Goal: Contribute content: Add original content to the website for others to see

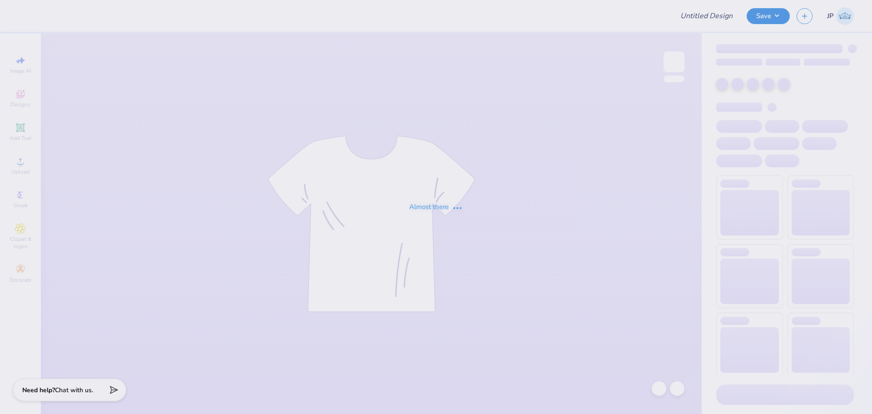
type input "UNL Pi Phi Senior Sets 2025"
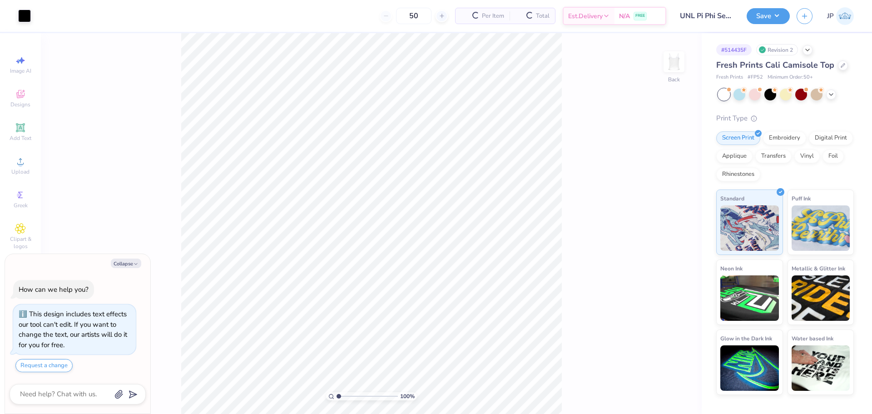
scroll to position [26, 0]
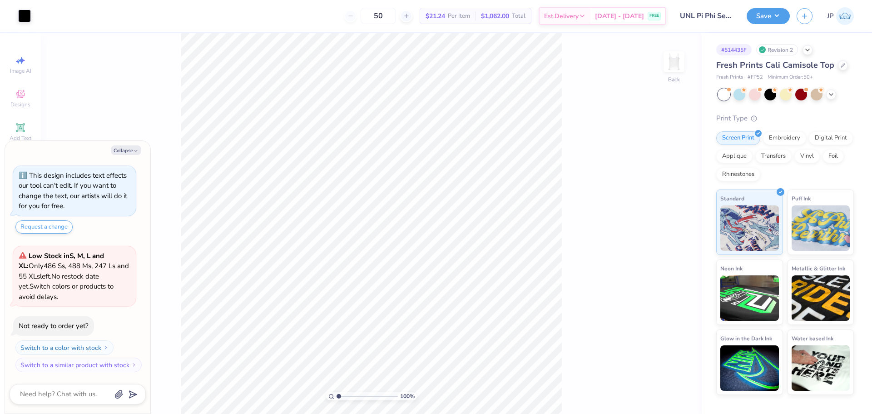
click at [143, 242] on body "Art colors 50 $21.24 Per Item $1,062.00 Total Est. Delivery Sep 15 - 18 FREE De…" at bounding box center [436, 207] width 872 height 414
click at [125, 152] on button "Collapse" at bounding box center [126, 150] width 30 height 10
type textarea "x"
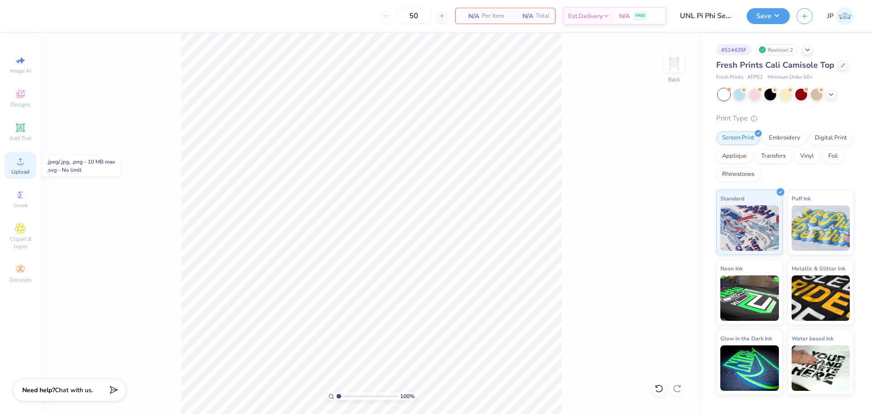
click at [17, 168] on span "Upload" at bounding box center [20, 171] width 18 height 7
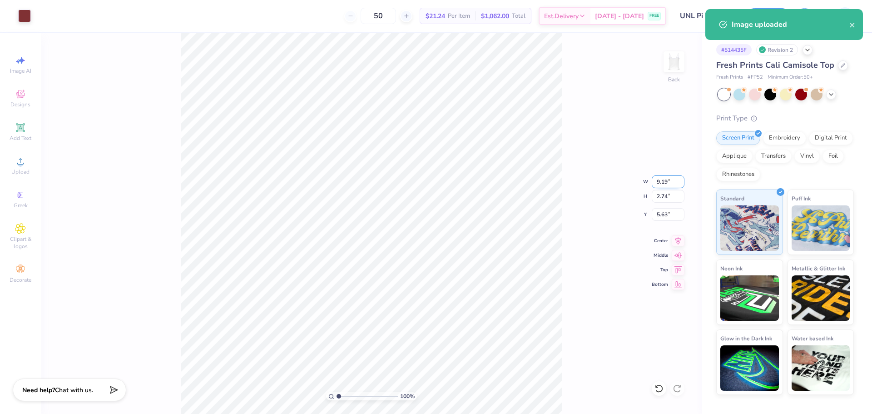
click at [663, 183] on input "9.19" at bounding box center [668, 181] width 33 height 13
type input "7.00"
type input "2.09"
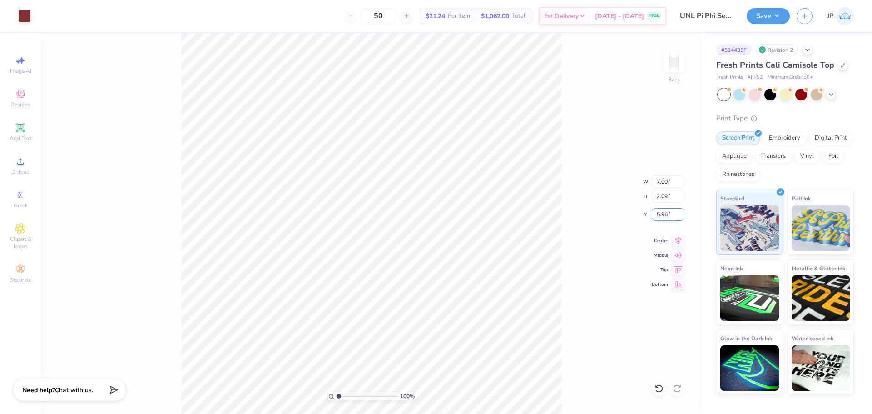
click at [662, 214] on input "5.96" at bounding box center [668, 214] width 33 height 13
type input "3.00"
drag, startPoint x: 562, startPoint y: 168, endPoint x: 177, endPoint y: 259, distance: 396.1
click at [166, 265] on div "100 % Back" at bounding box center [371, 223] width 661 height 381
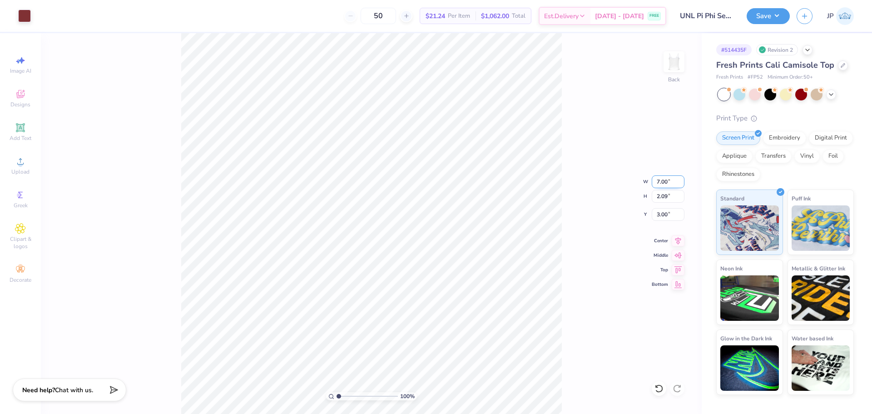
click at [664, 183] on input "7.00" at bounding box center [668, 181] width 33 height 13
type input "8.00"
type input "2.39"
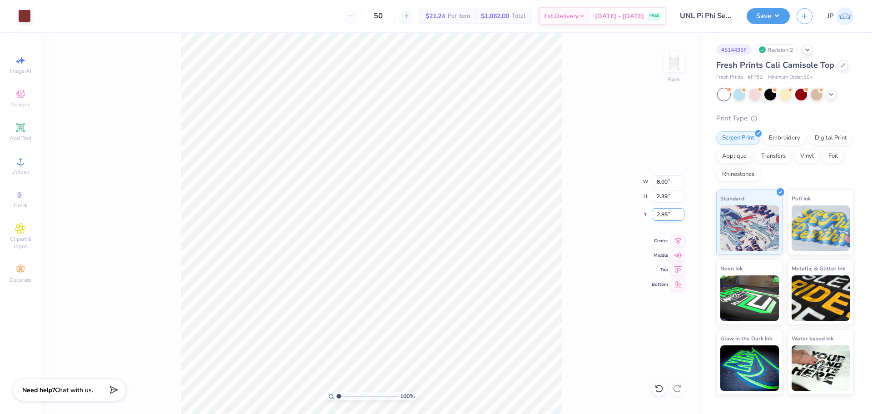
click at [665, 213] on input "2.85" at bounding box center [668, 214] width 33 height 13
type input "2.00"
click at [763, 17] on button "Save" at bounding box center [768, 15] width 43 height 16
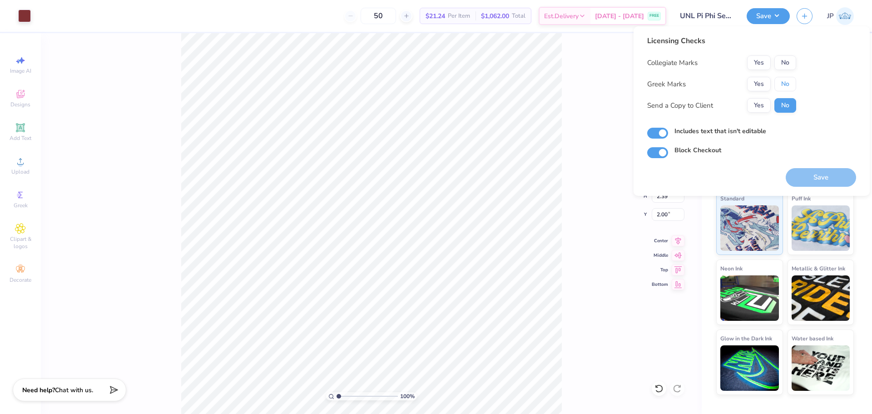
drag, startPoint x: 786, startPoint y: 83, endPoint x: 786, endPoint y: 76, distance: 6.9
click at [786, 83] on button "No" at bounding box center [785, 84] width 22 height 15
click at [784, 63] on button "No" at bounding box center [785, 62] width 22 height 15
click at [814, 171] on button "Save" at bounding box center [821, 177] width 70 height 19
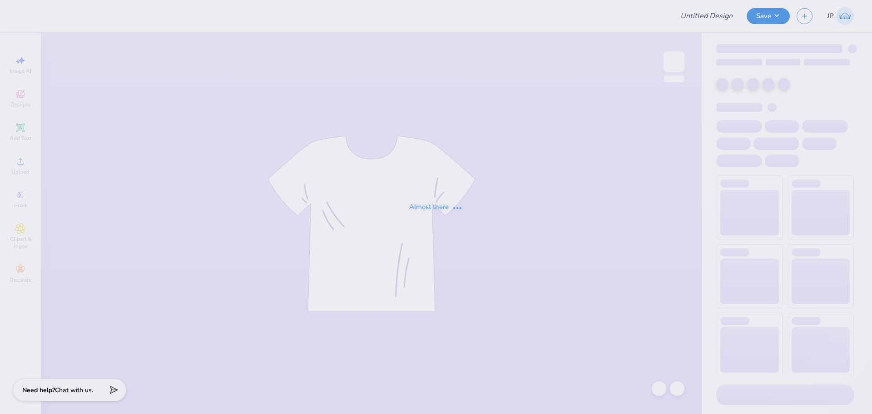
type input "UNL Pi Phi Senior Sets 2025"
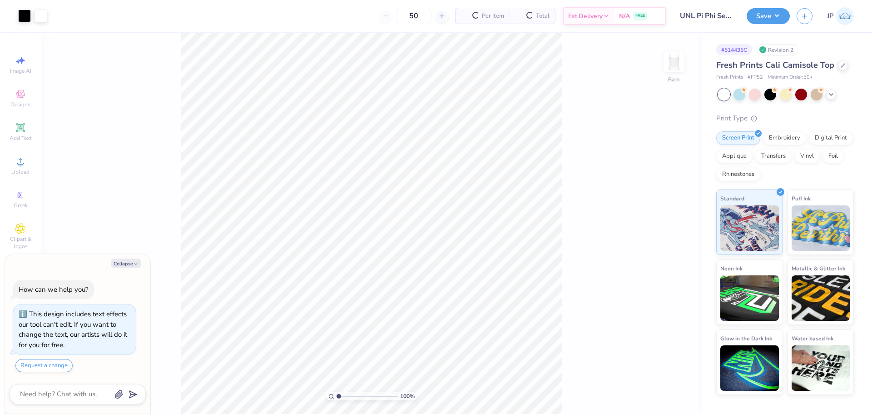
scroll to position [26, 0]
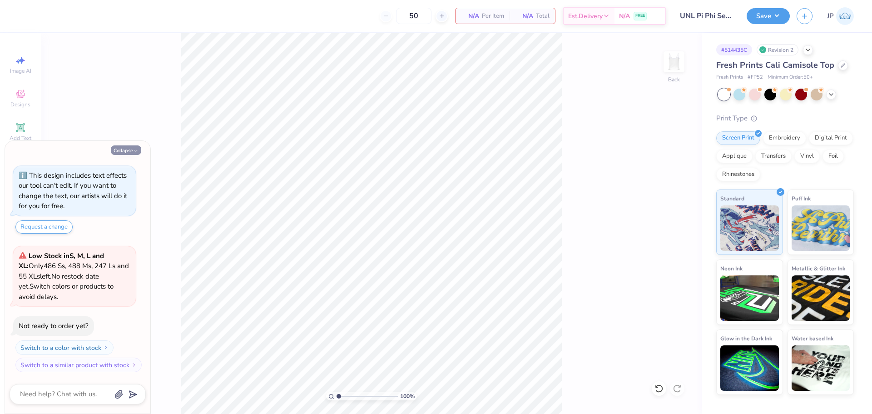
click at [136, 151] on polyline "button" at bounding box center [135, 150] width 3 height 1
type textarea "x"
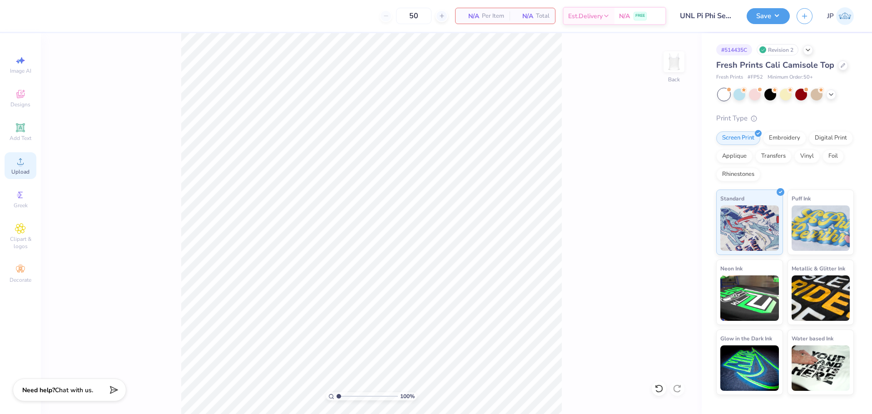
click at [24, 171] on span "Upload" at bounding box center [20, 171] width 18 height 7
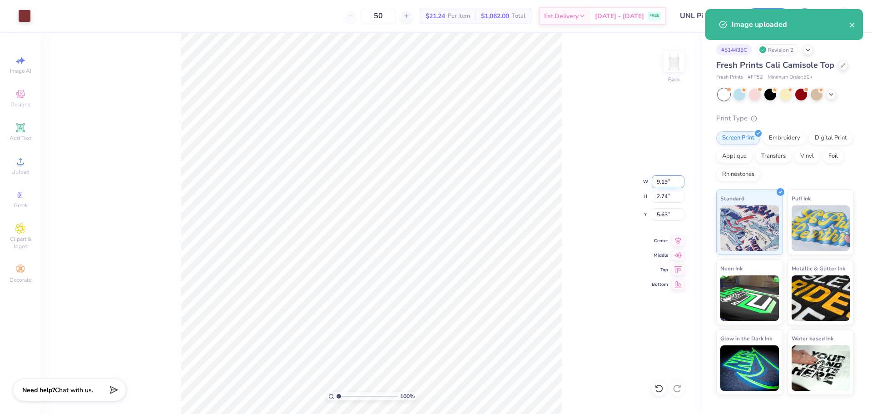
click at [667, 177] on input "9.19" at bounding box center [668, 181] width 33 height 13
type input "8.00"
type input "2.39"
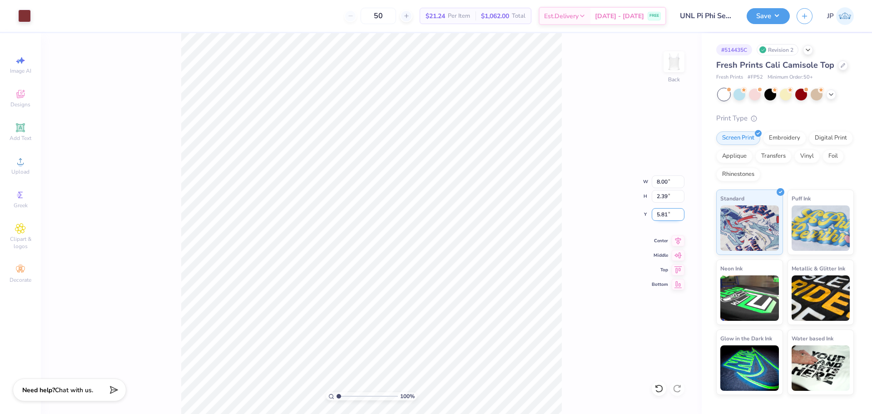
click at [666, 212] on input "5.81" at bounding box center [668, 214] width 33 height 13
type input "2.00"
click at [774, 19] on button "Save" at bounding box center [768, 15] width 43 height 16
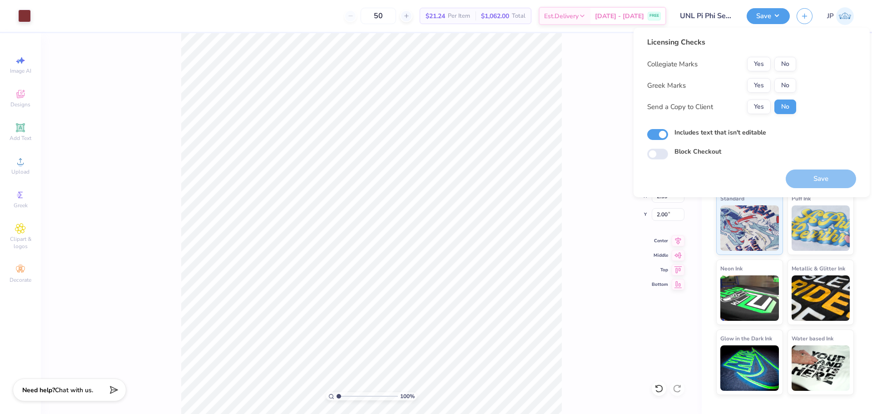
click at [792, 89] on button "No" at bounding box center [785, 85] width 22 height 15
click at [841, 180] on button "Save" at bounding box center [821, 178] width 70 height 19
